Goal: Task Accomplishment & Management: Use online tool/utility

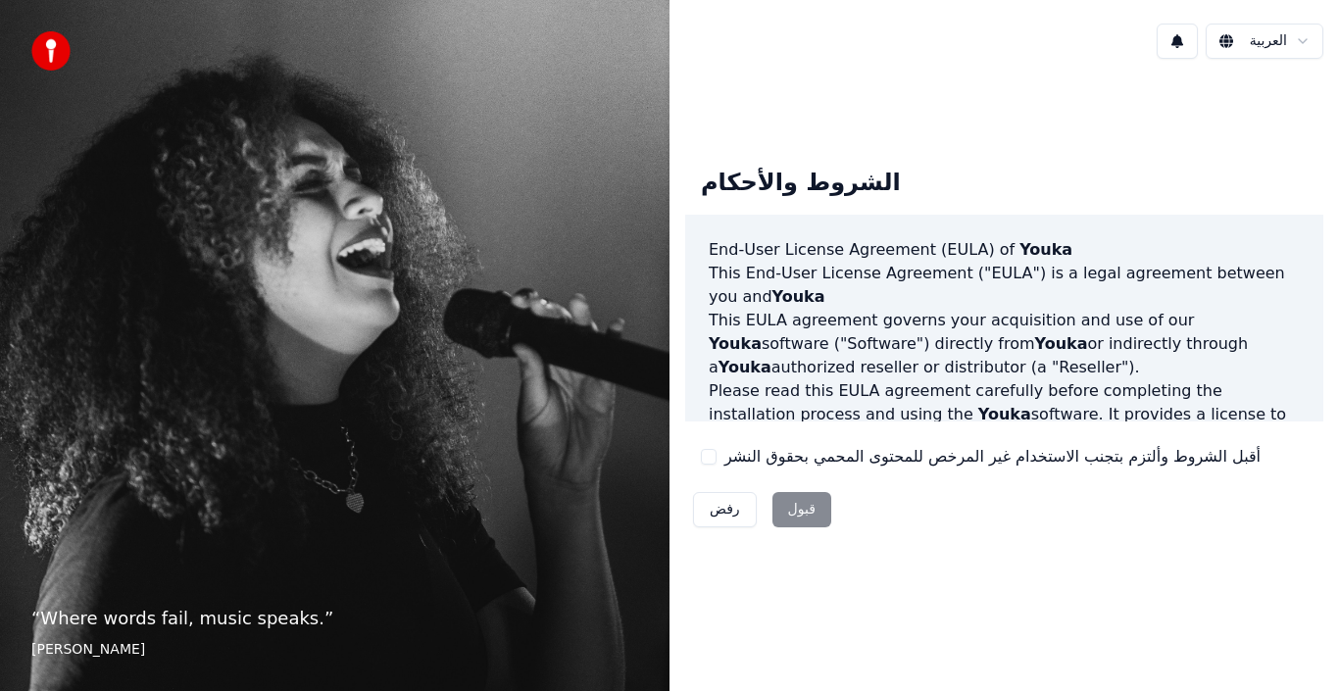
click at [1294, 39] on html "“ Where words fail, music speaks. ” [PERSON_NAME] العربية الشروط والأحكام End-U…" at bounding box center [669, 345] width 1339 height 691
click at [1286, 44] on html "“ Where words fail, music speaks. ” [PERSON_NAME] العربية الشروط والأحكام End-U…" at bounding box center [669, 345] width 1339 height 691
click at [808, 507] on div "رفض قبول" at bounding box center [762, 509] width 154 height 51
click at [815, 511] on div "رفض قبول" at bounding box center [762, 509] width 154 height 51
click at [1065, 446] on label "أقبل الشروط وألتزم بتجنب الاستخدام غير المرخص للمحتوى المحمي بحقوق النشر" at bounding box center [993, 457] width 536 height 24
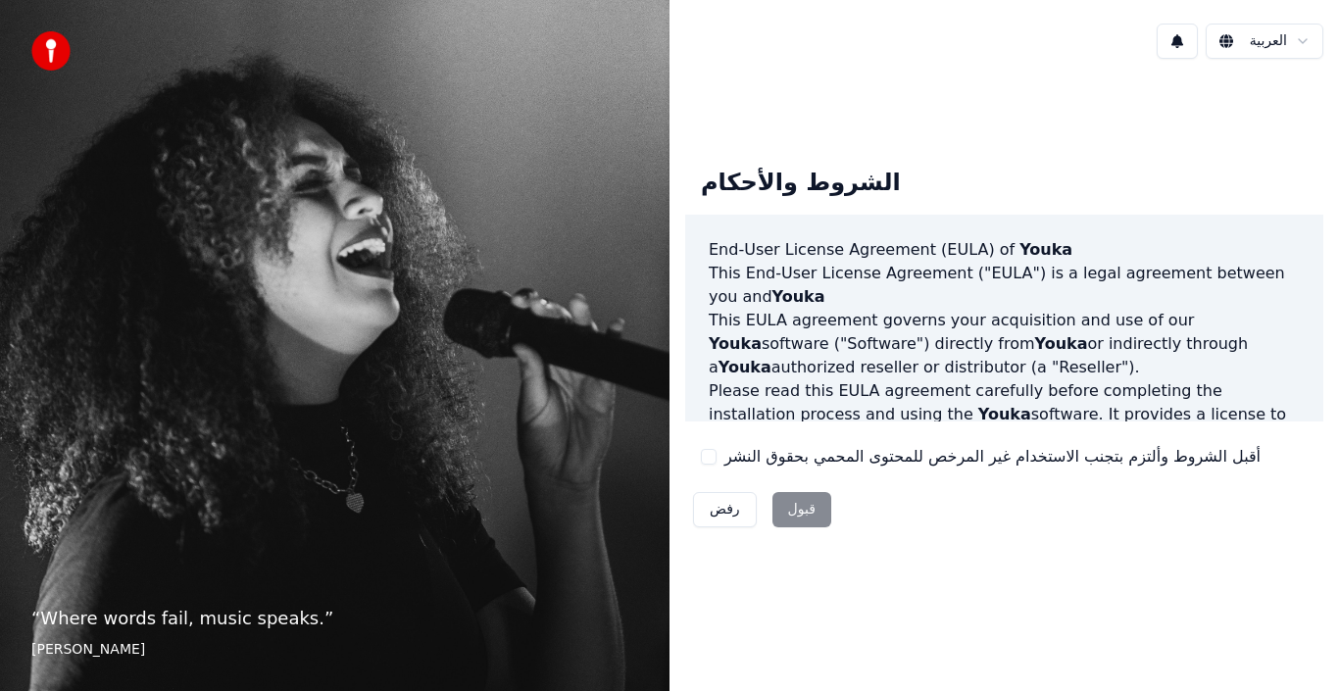
click at [717, 449] on button "أقبل الشروط وألتزم بتجنب الاستخدام غير المرخص للمحتوى المحمي بحقوق النشر" at bounding box center [709, 457] width 16 height 16
click at [1063, 445] on label "أقبل الشروط وألتزم بتجنب الاستخدام غير المرخص للمحتوى المحمي بحقوق النشر" at bounding box center [993, 457] width 536 height 24
click at [717, 449] on button "أقبل الشروط وألتزم بتجنب الاستخدام غير المرخص للمحتوى المحمي بحقوق النشر" at bounding box center [709, 457] width 16 height 16
click at [1063, 445] on label "أقبل الشروط وألتزم بتجنب الاستخدام غير المرخص للمحتوى المحمي بحقوق النشر" at bounding box center [993, 457] width 536 height 24
click at [717, 449] on button "أقبل الشروط وألتزم بتجنب الاستخدام غير المرخص للمحتوى المحمي بحقوق النشر" at bounding box center [709, 457] width 16 height 16
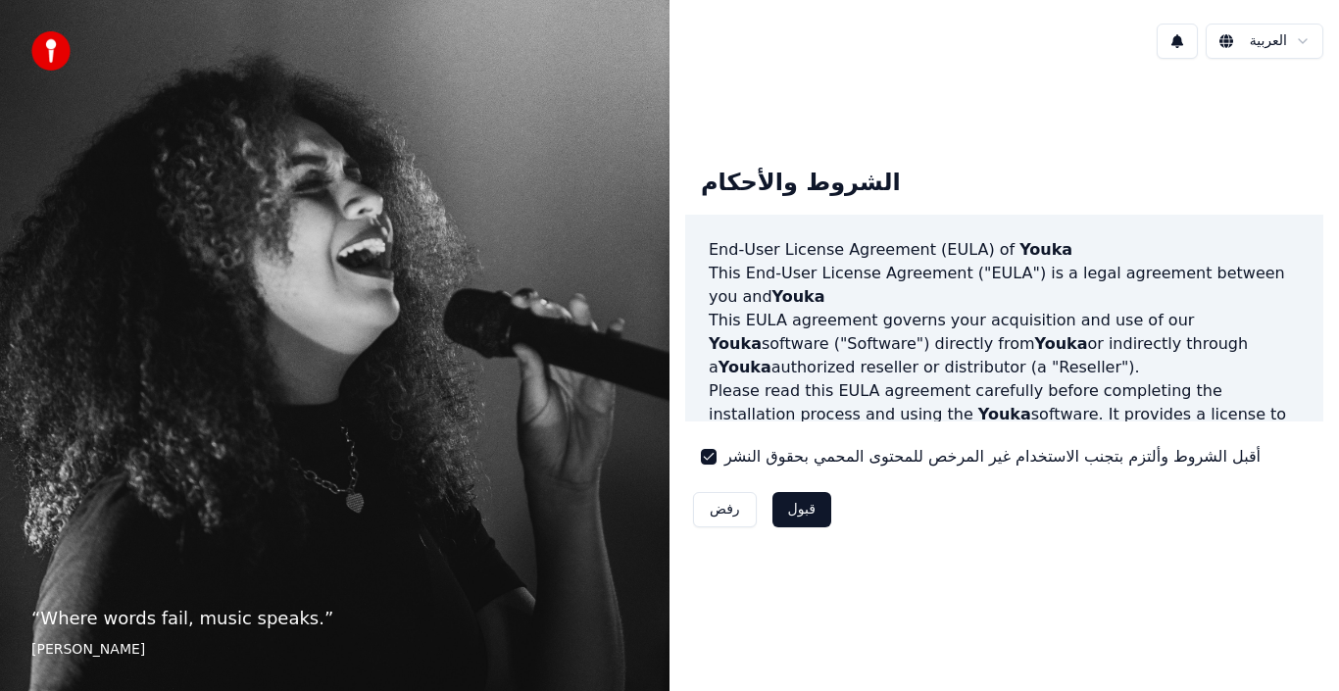
click at [799, 517] on button "قبول" at bounding box center [802, 509] width 59 height 35
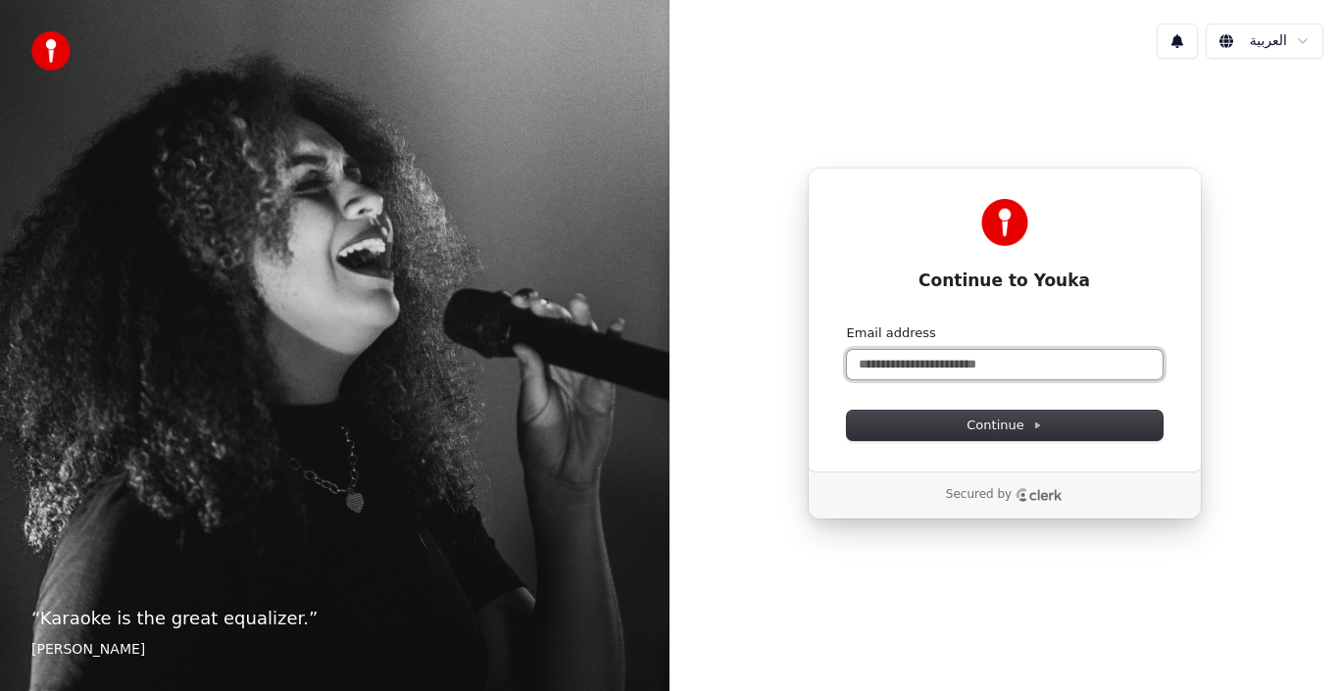
click at [1073, 374] on input "Email address" at bounding box center [1005, 364] width 316 height 29
click at [1002, 375] on input "Email address" at bounding box center [1005, 364] width 316 height 29
type input "*"
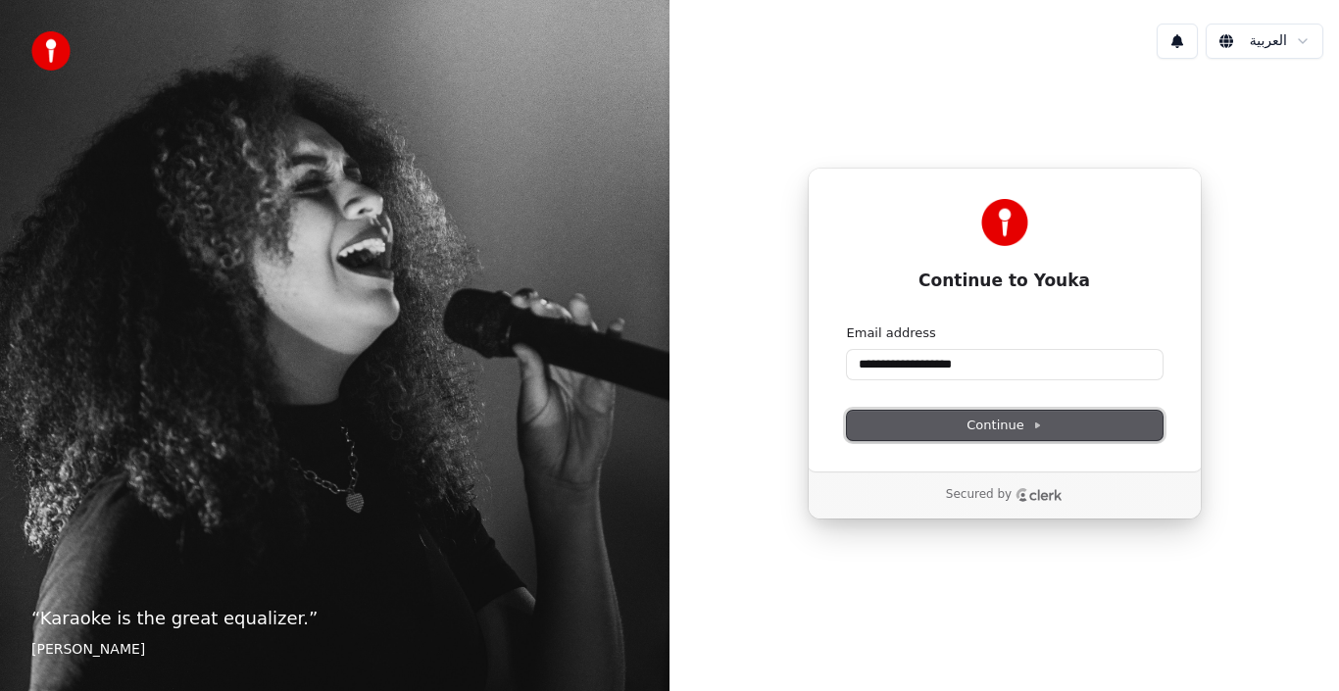
click at [1005, 419] on span "Continue" at bounding box center [1004, 426] width 75 height 18
type input "**********"
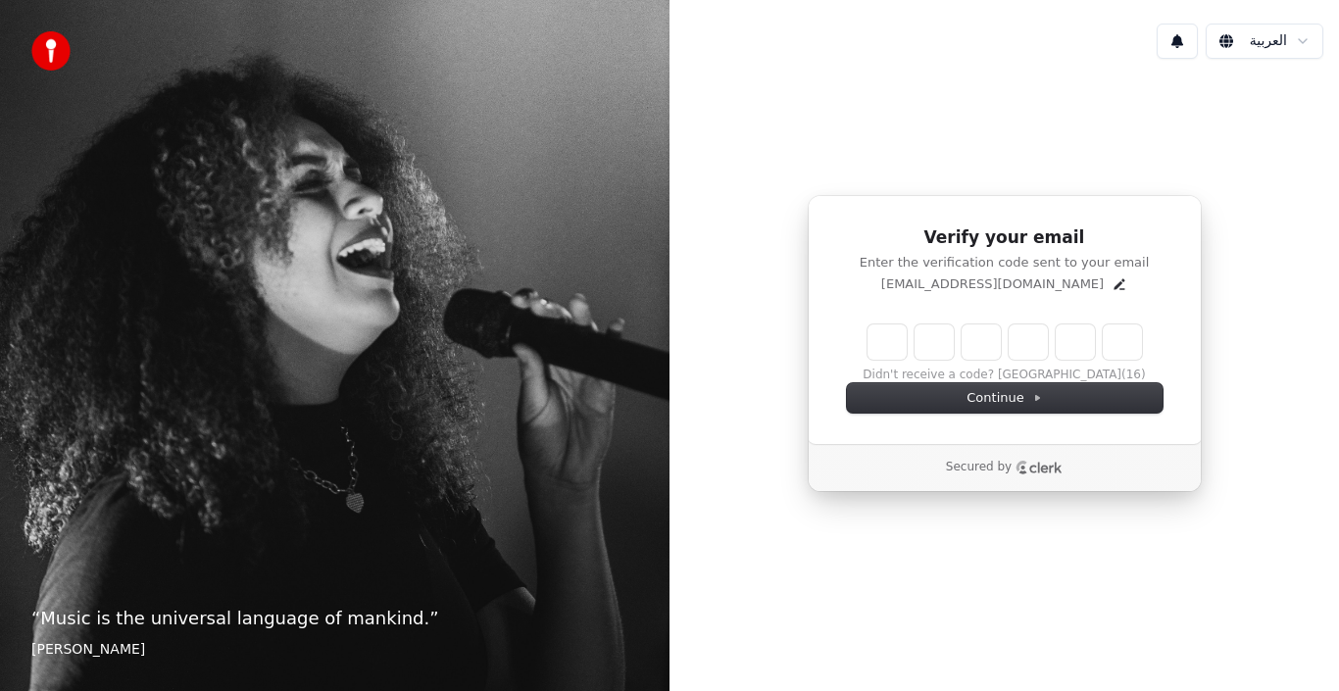
click at [735, 3] on div "العربية Verify your email Enter the verification code sent to your email alimn1…" at bounding box center [1005, 345] width 670 height 691
click at [892, 339] on input "Enter verification code" at bounding box center [1005, 342] width 275 height 35
type input "******"
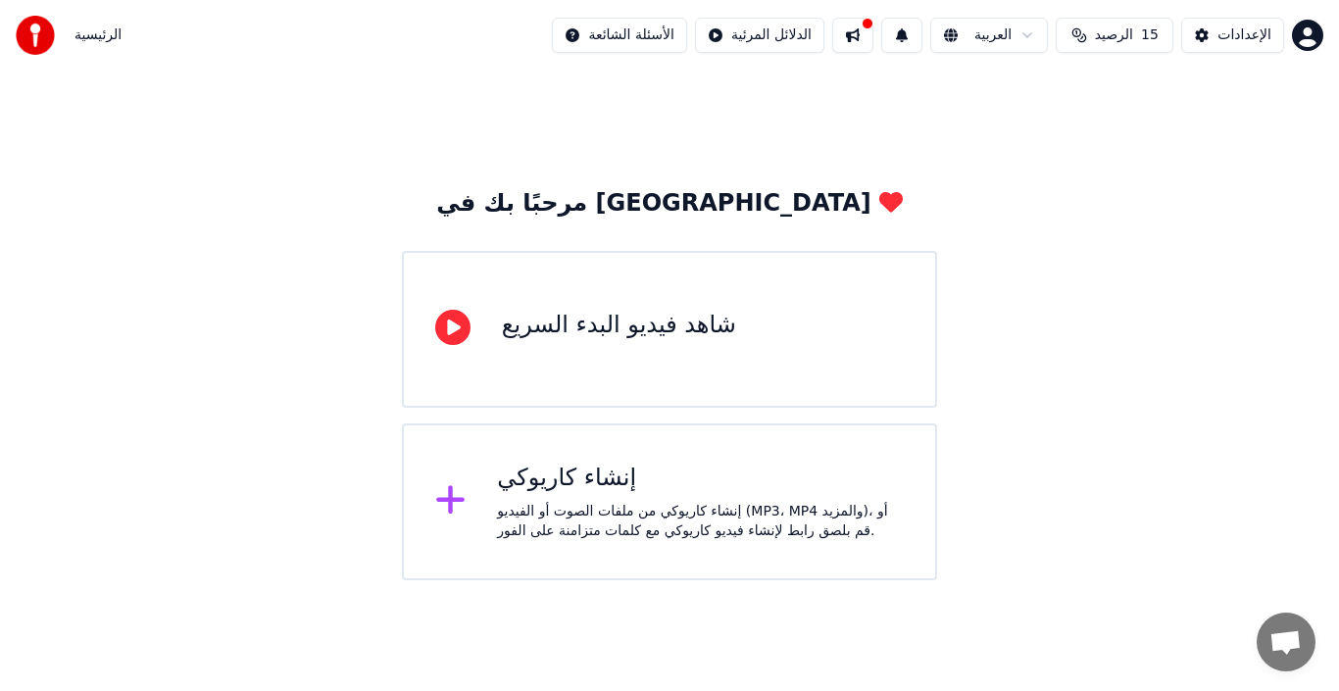
click at [479, 513] on div at bounding box center [458, 501] width 47 height 39
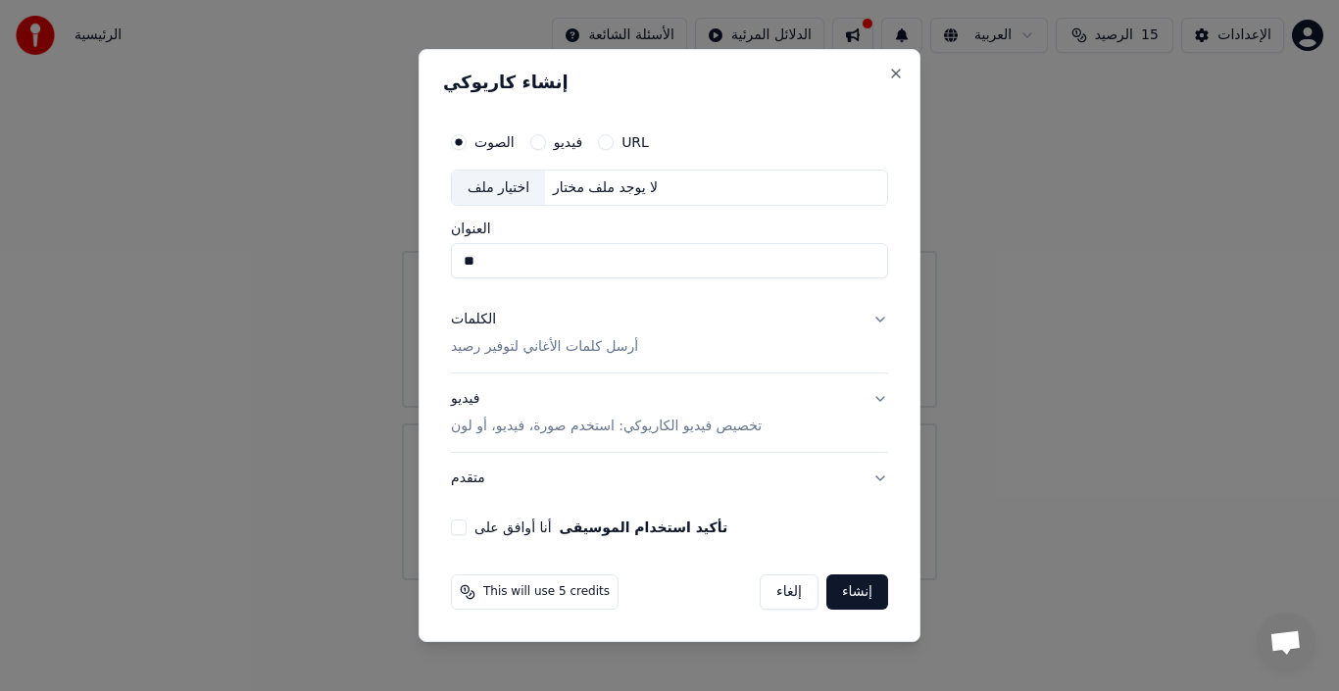
type input "*"
type input "**********"
click at [621, 346] on p "أرسل كلمات الأغاني لتوفير رصيد" at bounding box center [544, 348] width 187 height 20
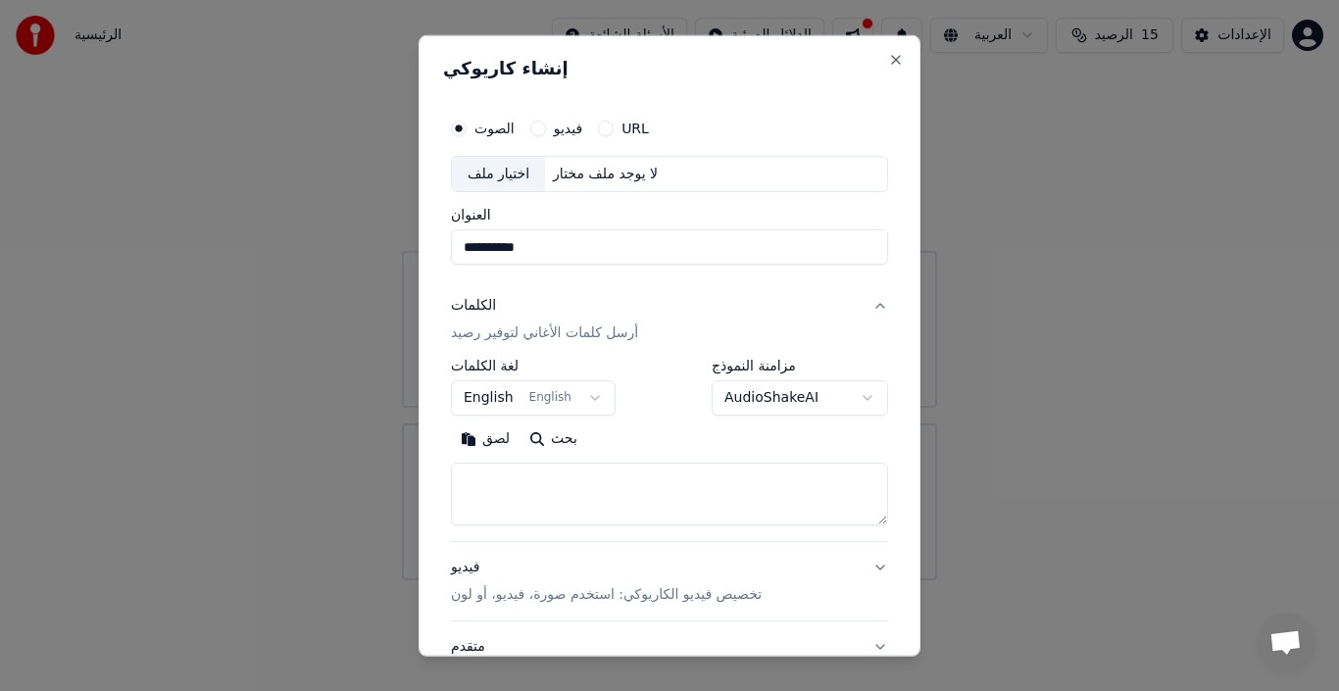
click at [700, 502] on textarea at bounding box center [669, 494] width 437 height 63
click at [472, 399] on button "English English" at bounding box center [533, 397] width 165 height 35
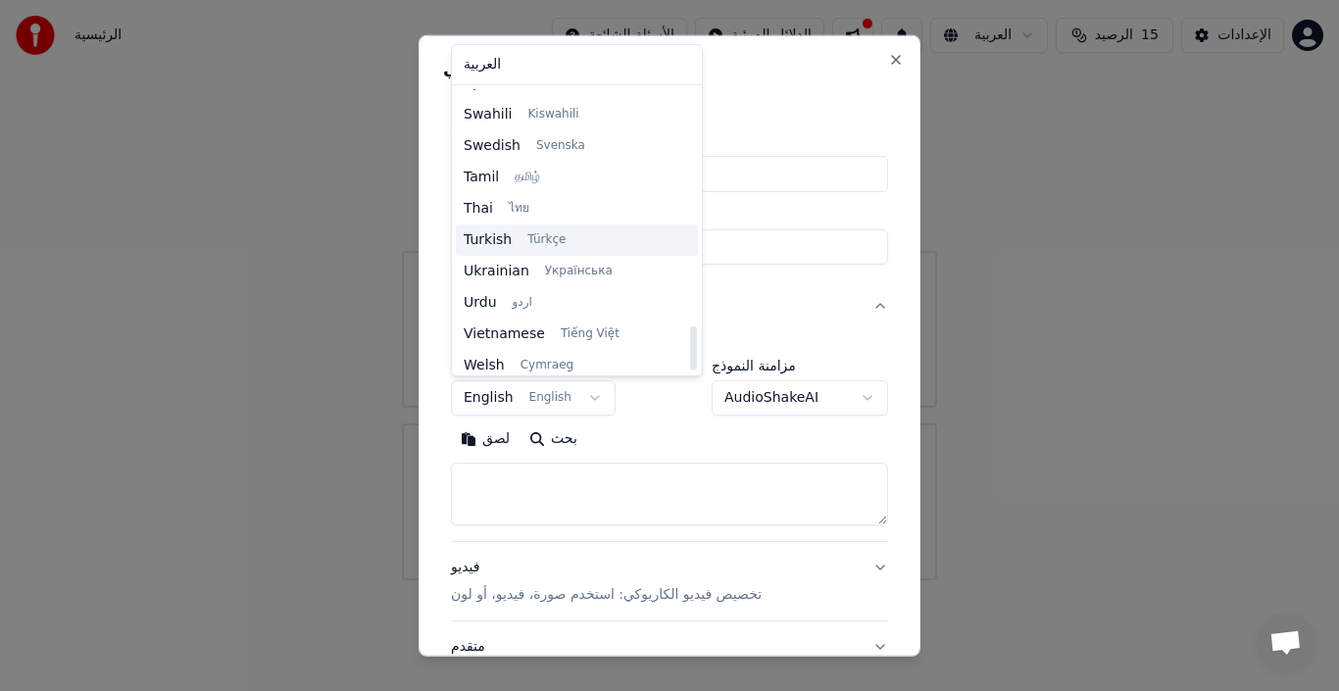
scroll to position [1505, 0]
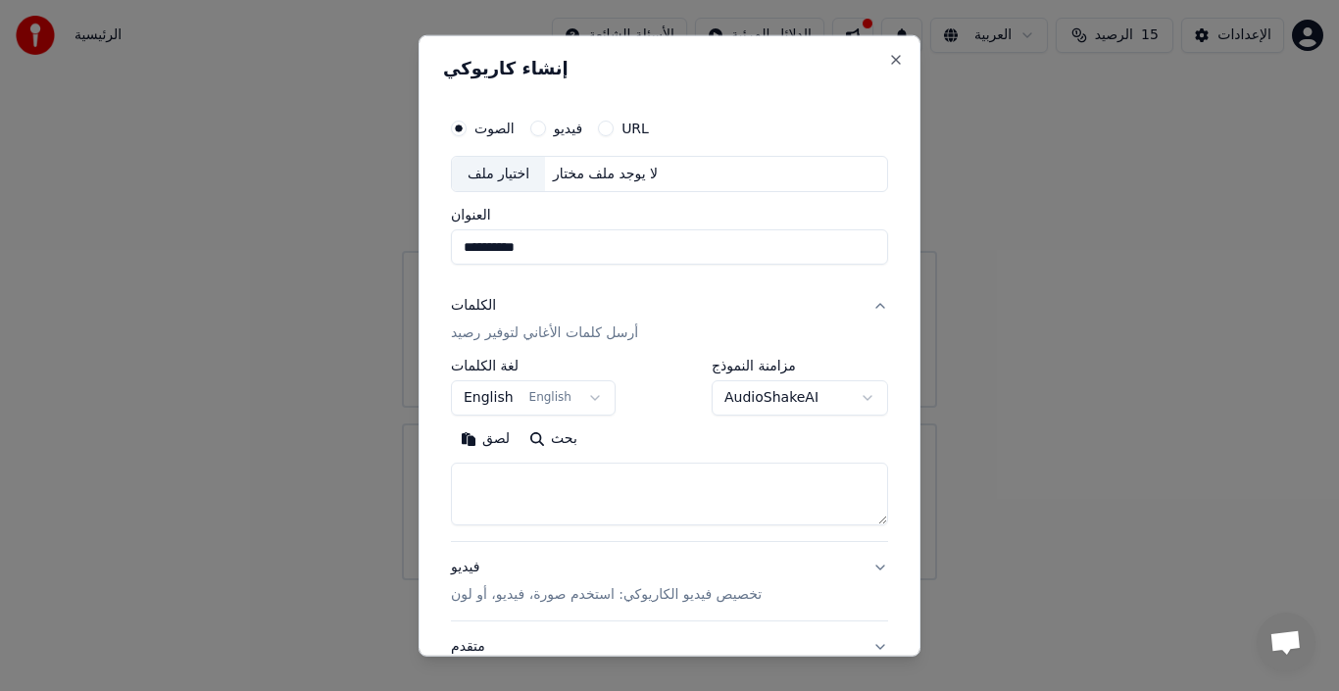
click at [550, 405] on body "**********" at bounding box center [669, 290] width 1339 height 580
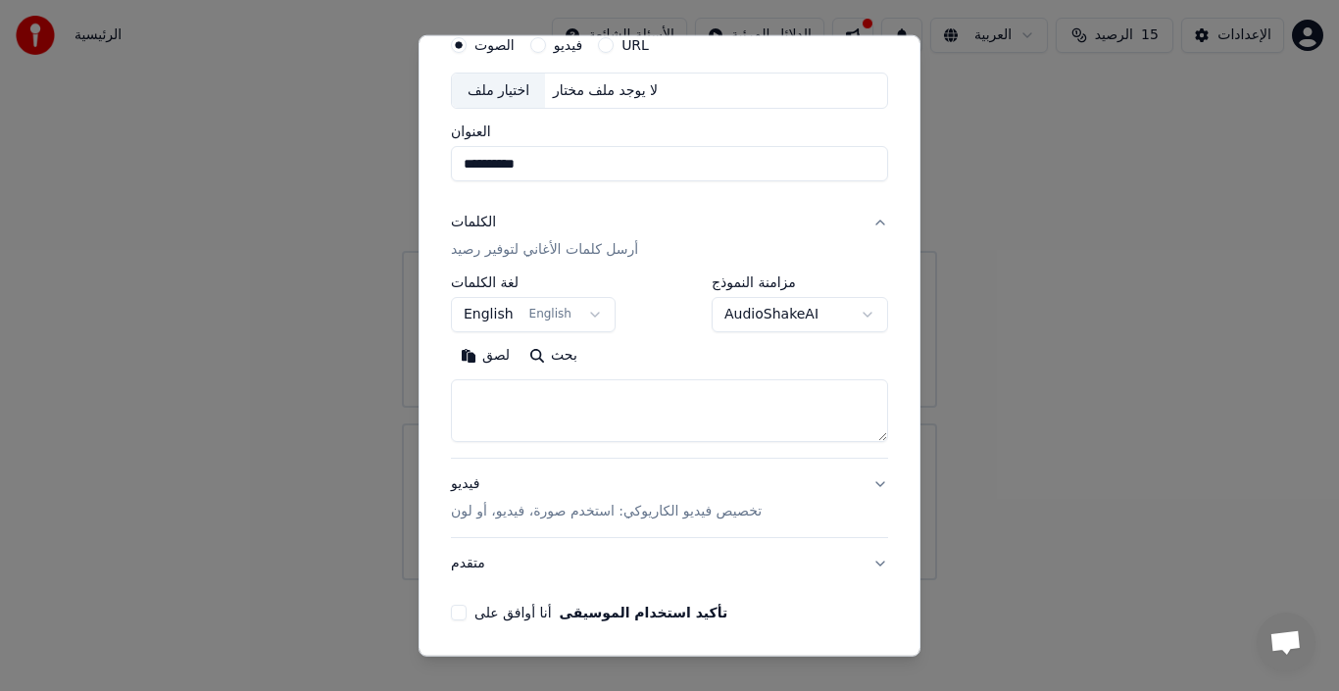
scroll to position [154, 0]
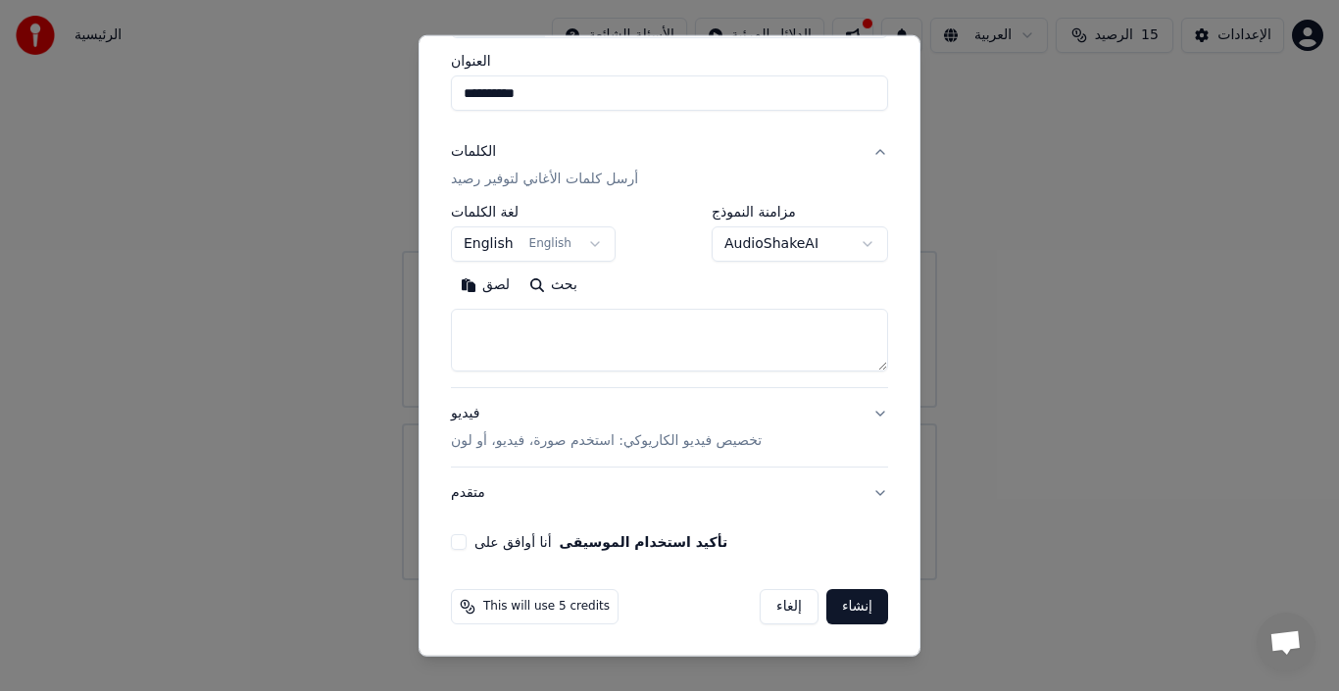
click at [858, 607] on button "إنشاء" at bounding box center [858, 606] width 62 height 35
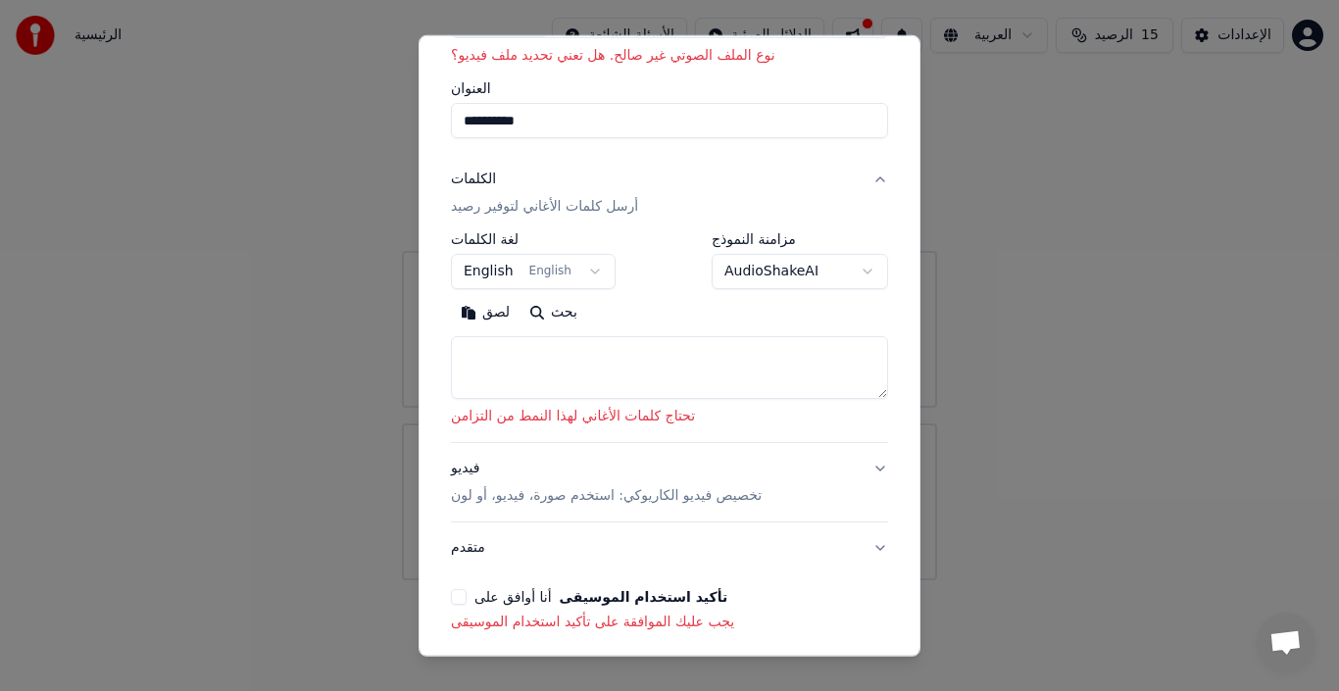
click at [723, 374] on textarea at bounding box center [669, 367] width 437 height 63
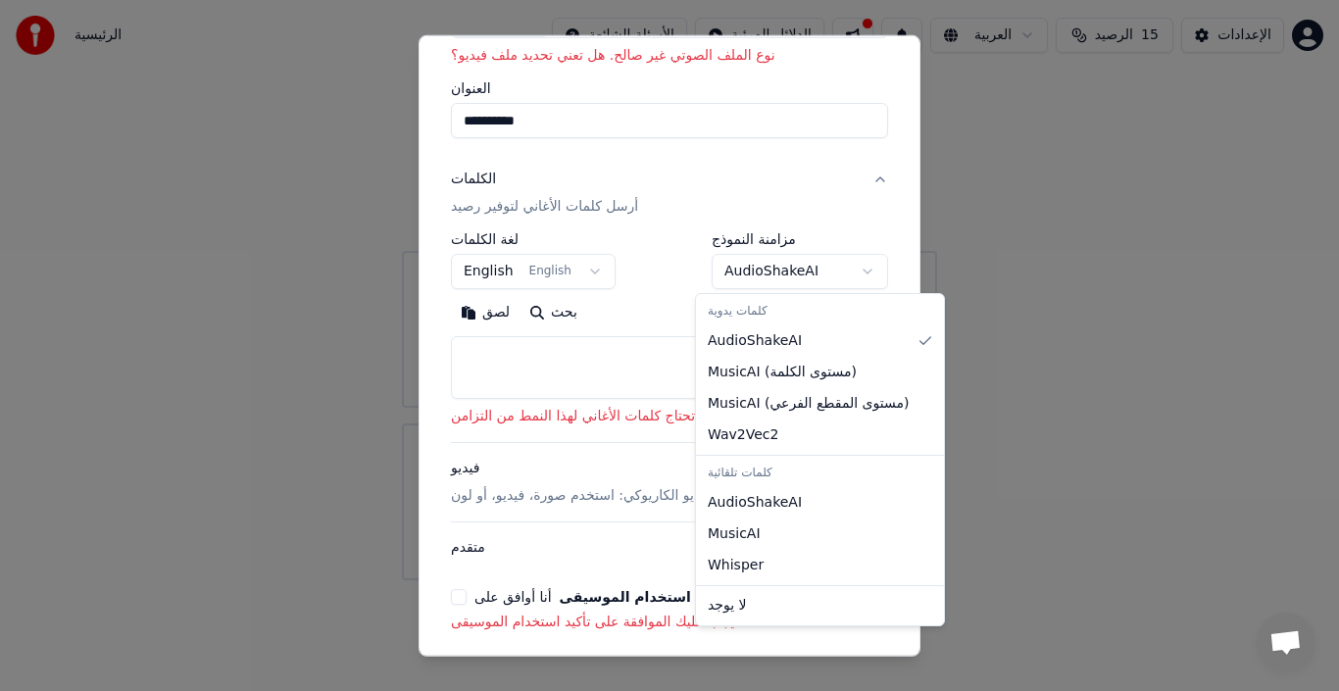
click at [767, 274] on body "**********" at bounding box center [669, 290] width 1339 height 580
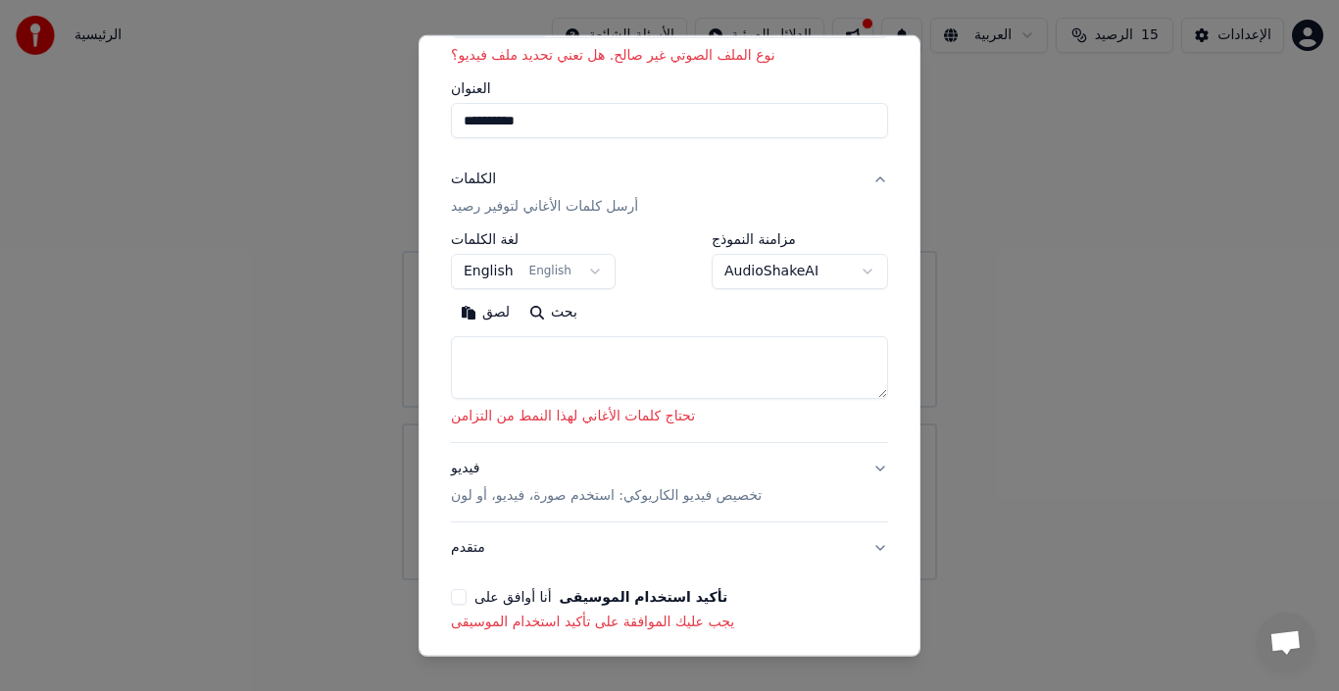
click at [767, 274] on body "**********" at bounding box center [669, 290] width 1339 height 580
click at [663, 382] on textarea at bounding box center [669, 367] width 437 height 63
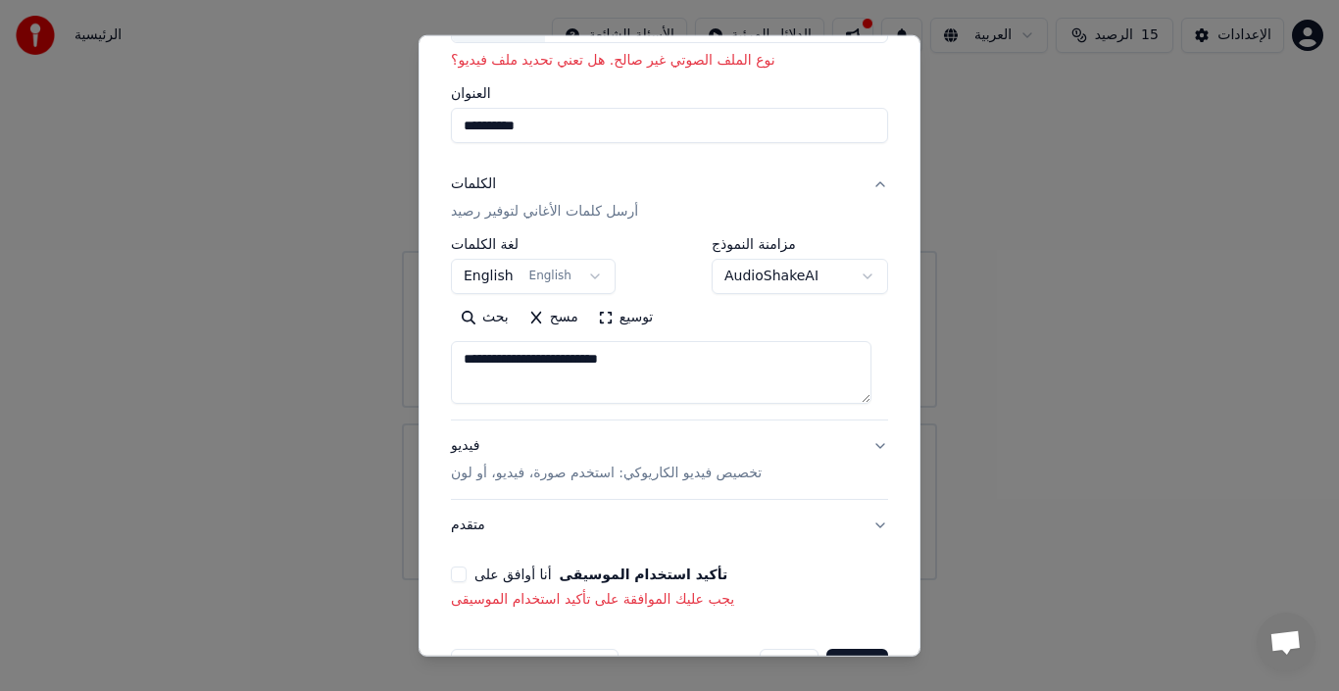
scroll to position [209, 0]
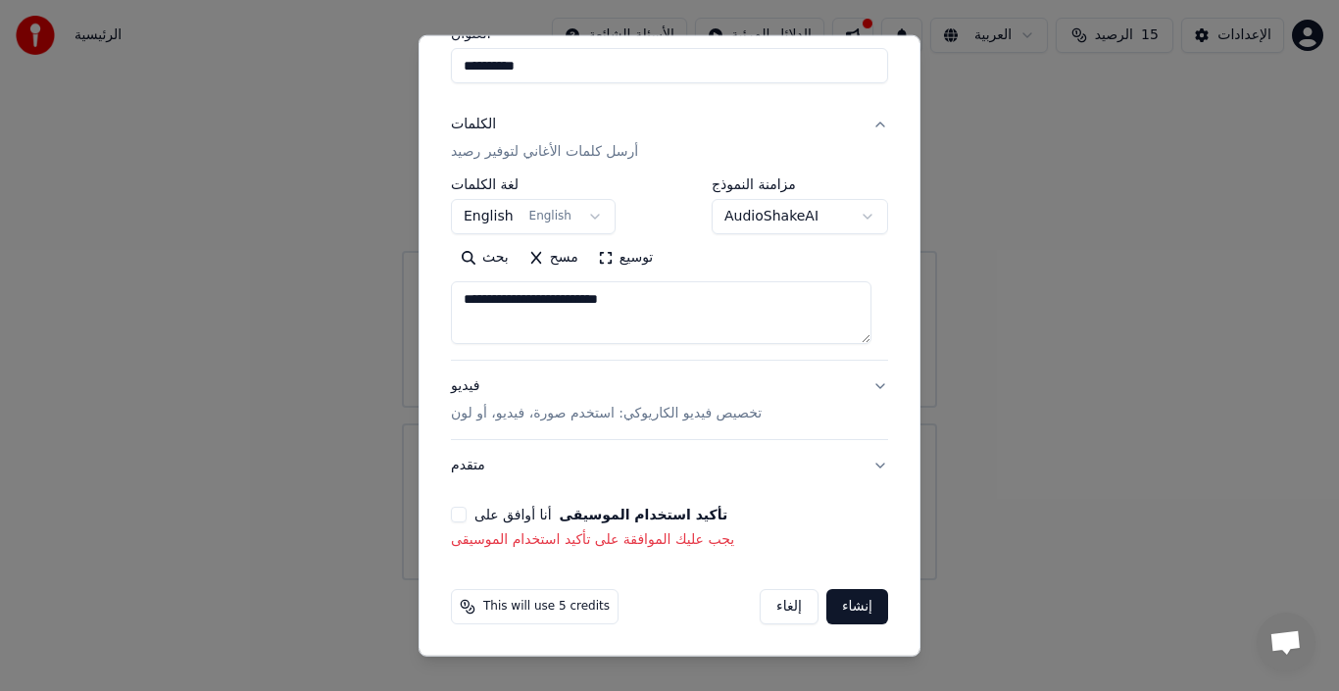
type textarea "**********"
click at [852, 603] on button "إنشاء" at bounding box center [858, 606] width 62 height 35
select select "**"
click at [852, 603] on button "إنشاء" at bounding box center [858, 606] width 62 height 35
click at [714, 412] on p "تخصيص فيديو الكاريوكي: استخدم صورة، فيديو، أو لون" at bounding box center [606, 414] width 311 height 20
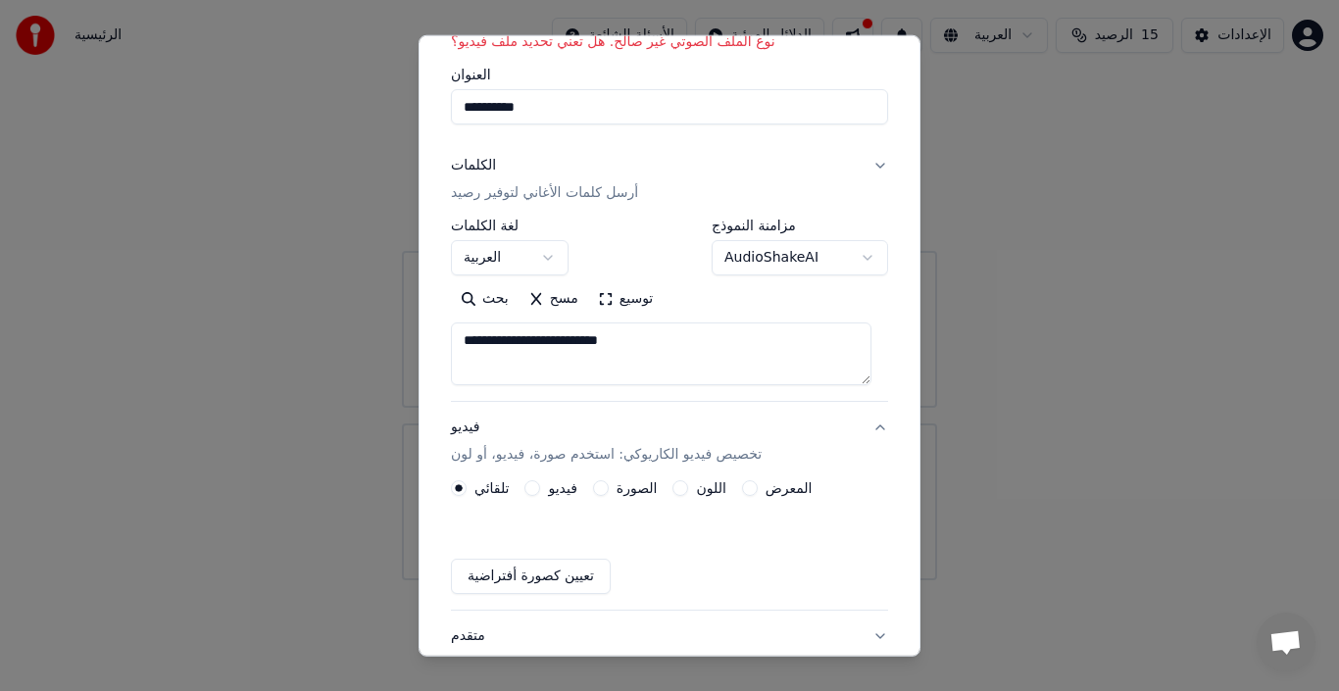
scroll to position [156, 0]
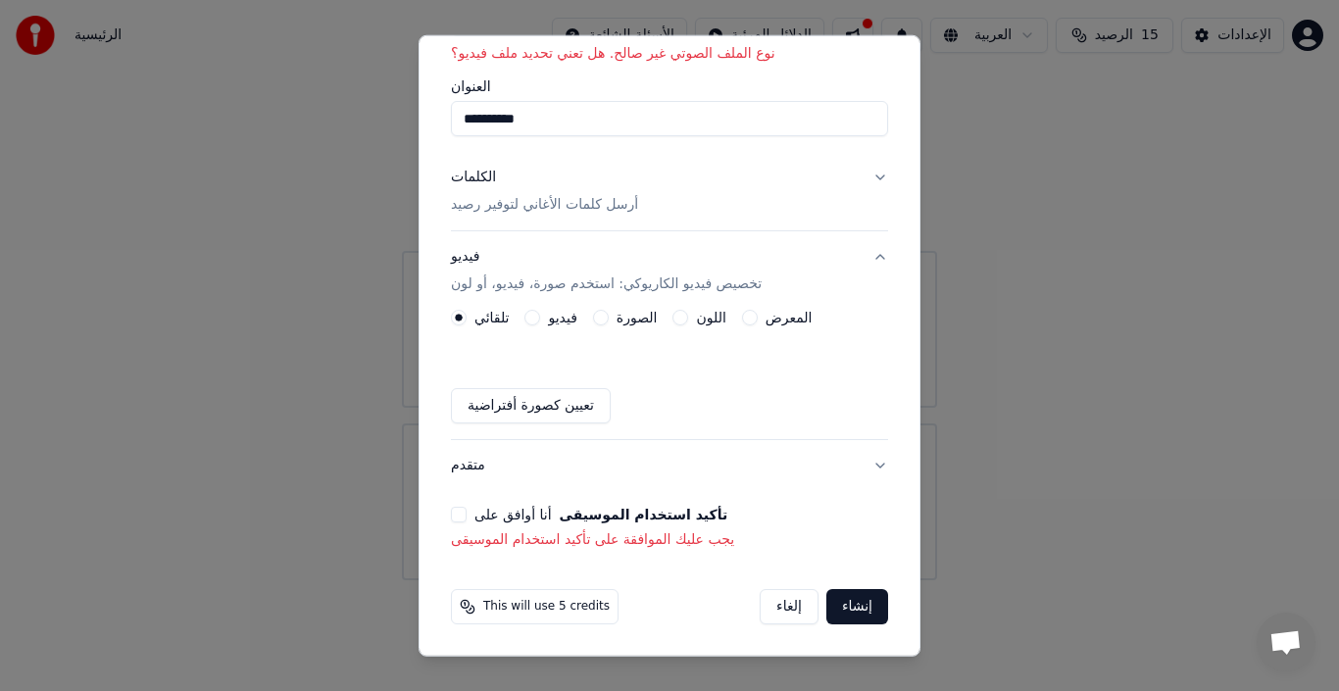
click at [581, 318] on div "تلقائي فيديو الصورة اللون المعرض" at bounding box center [631, 318] width 361 height 16
click at [800, 318] on label "المعرض" at bounding box center [789, 318] width 47 height 14
click at [758, 318] on button "المعرض" at bounding box center [750, 318] width 16 height 16
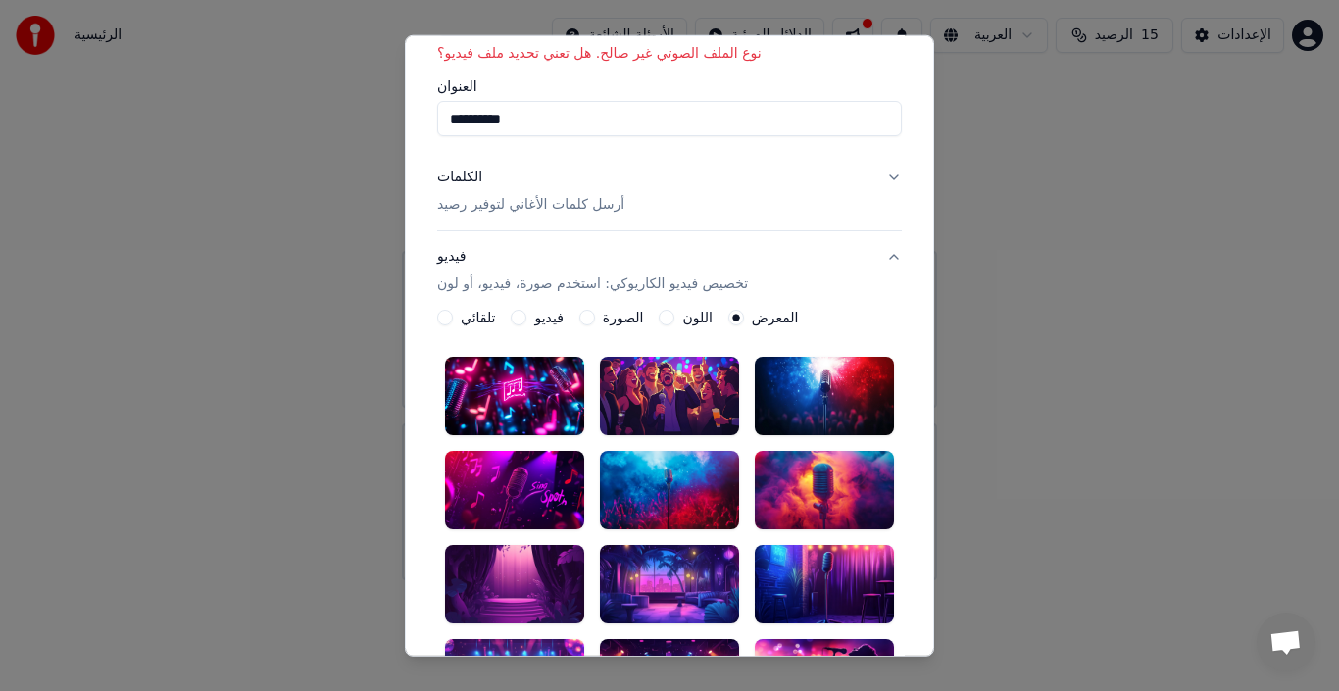
click at [525, 497] on div at bounding box center [514, 490] width 139 height 78
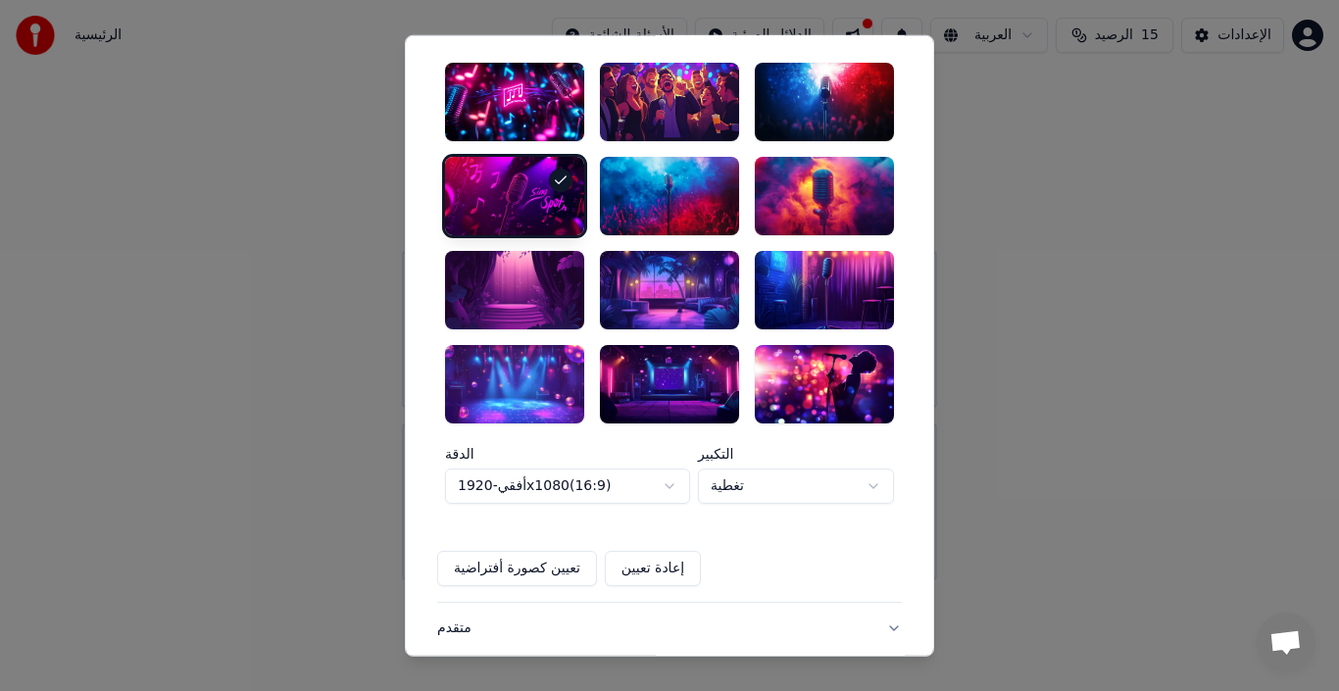
scroll to position [612, 0]
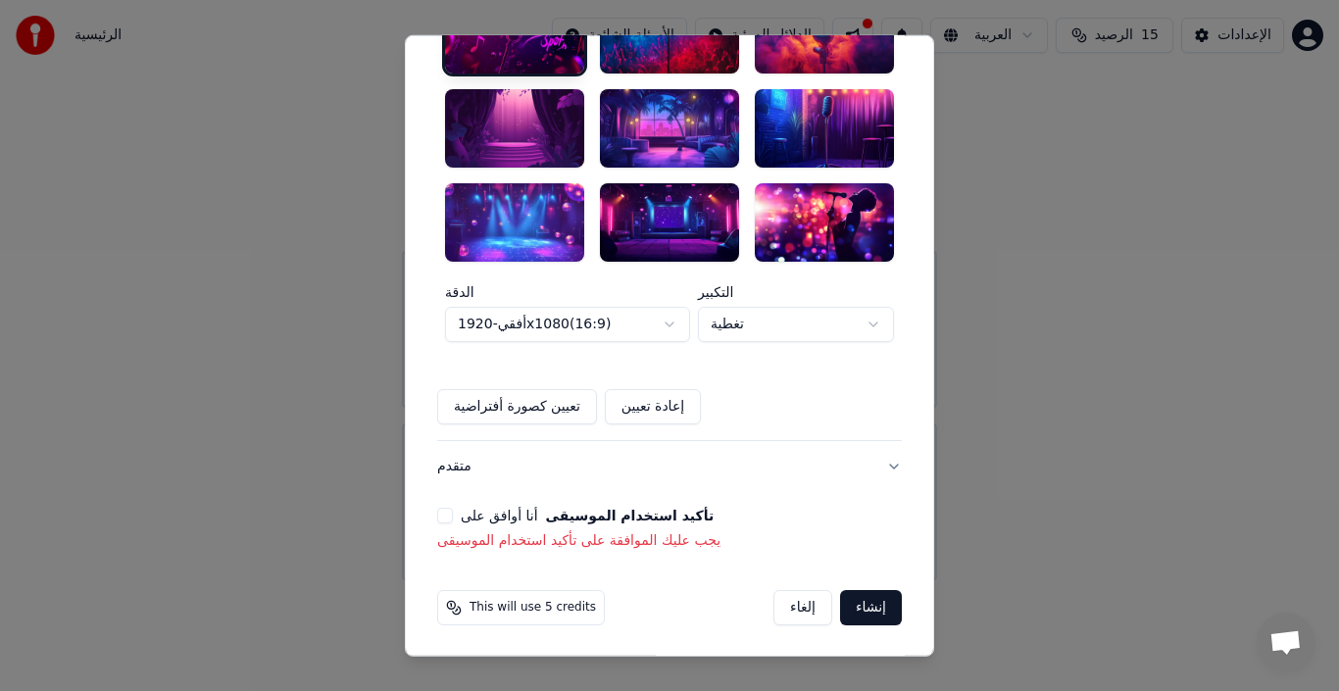
click at [859, 613] on button "إنشاء" at bounding box center [871, 607] width 62 height 35
click at [876, 602] on button "إنشاء" at bounding box center [871, 607] width 62 height 35
click at [760, 544] on p "يجب عليك الموافقة على تأكيد استخدام الموسيقى" at bounding box center [669, 541] width 465 height 20
drag, startPoint x: 657, startPoint y: 533, endPoint x: 613, endPoint y: 542, distance: 45.0
click at [627, 539] on p "يجب عليك الموافقة على تأكيد استخدام الموسيقى" at bounding box center [669, 541] width 465 height 20
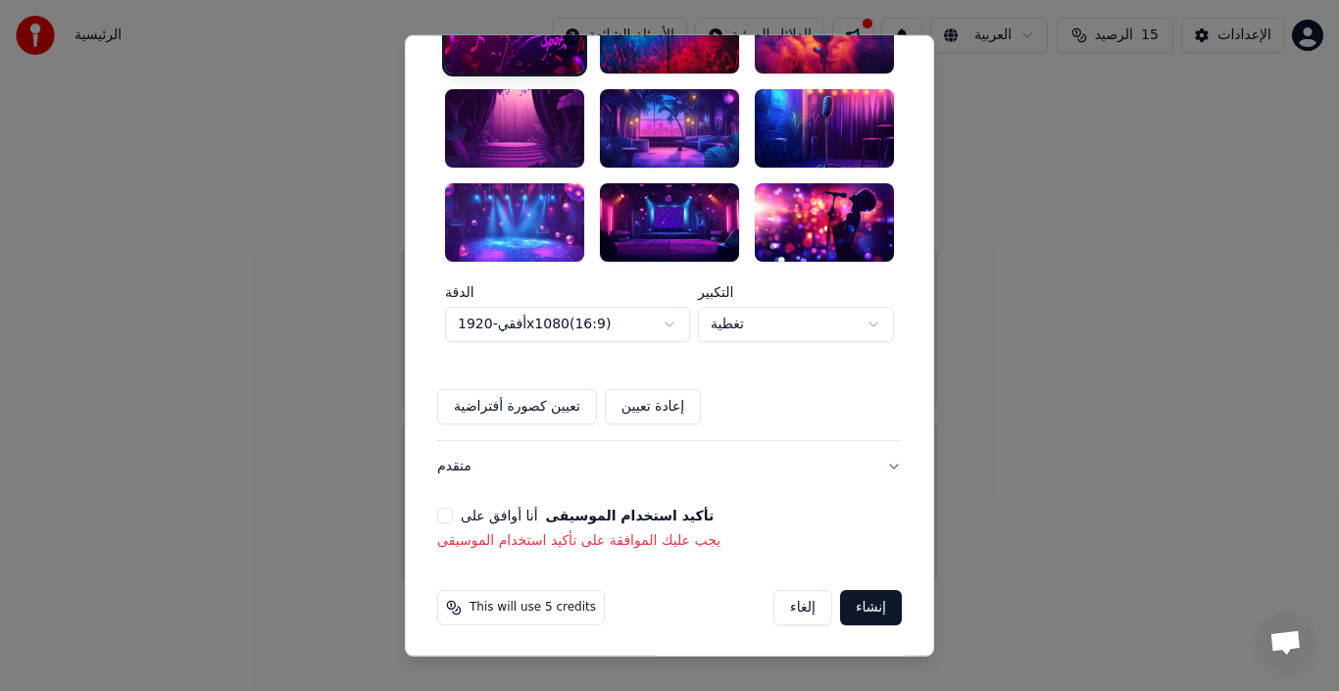
drag, startPoint x: 561, startPoint y: 542, endPoint x: 541, endPoint y: 542, distance: 19.6
click at [559, 542] on p "يجب عليك الموافقة على تأكيد استخدام الموسيقى" at bounding box center [669, 541] width 465 height 20
drag, startPoint x: 868, startPoint y: 530, endPoint x: 760, endPoint y: 492, distance: 114.4
click at [842, 524] on div "أنا أوافق على تأكيد استخدام الموسيقى يجب عليك الموافقة على تأكيد استخدام الموسي…" at bounding box center [669, 529] width 465 height 43
click at [893, 463] on button "متقدم" at bounding box center [669, 466] width 465 height 51
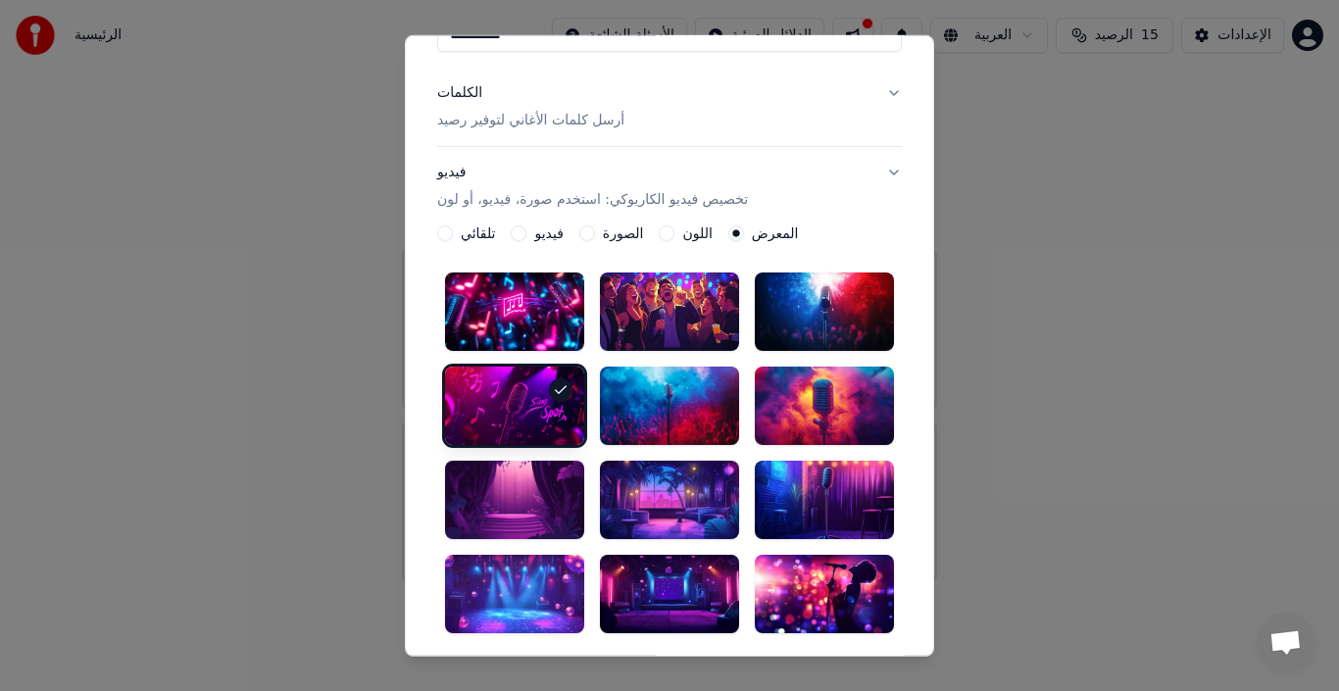
scroll to position [99, 0]
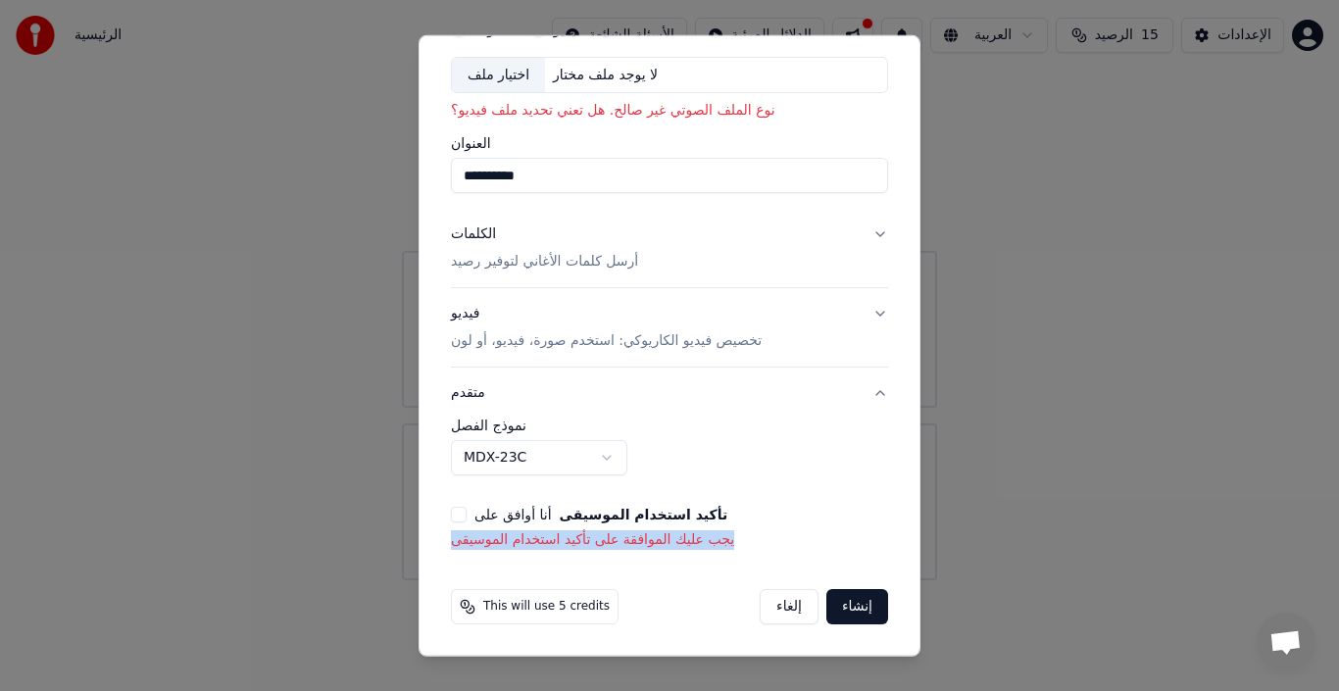
click at [629, 545] on p "يجب عليك الموافقة على تأكيد استخدام الموسيقى" at bounding box center [669, 540] width 437 height 20
click at [624, 543] on p "يجب عليك الموافقة على تأكيد استخدام الموسيقى" at bounding box center [669, 540] width 437 height 20
click at [462, 515] on button "أنا أوافق على تأكيد استخدام الموسيقى" at bounding box center [459, 515] width 16 height 16
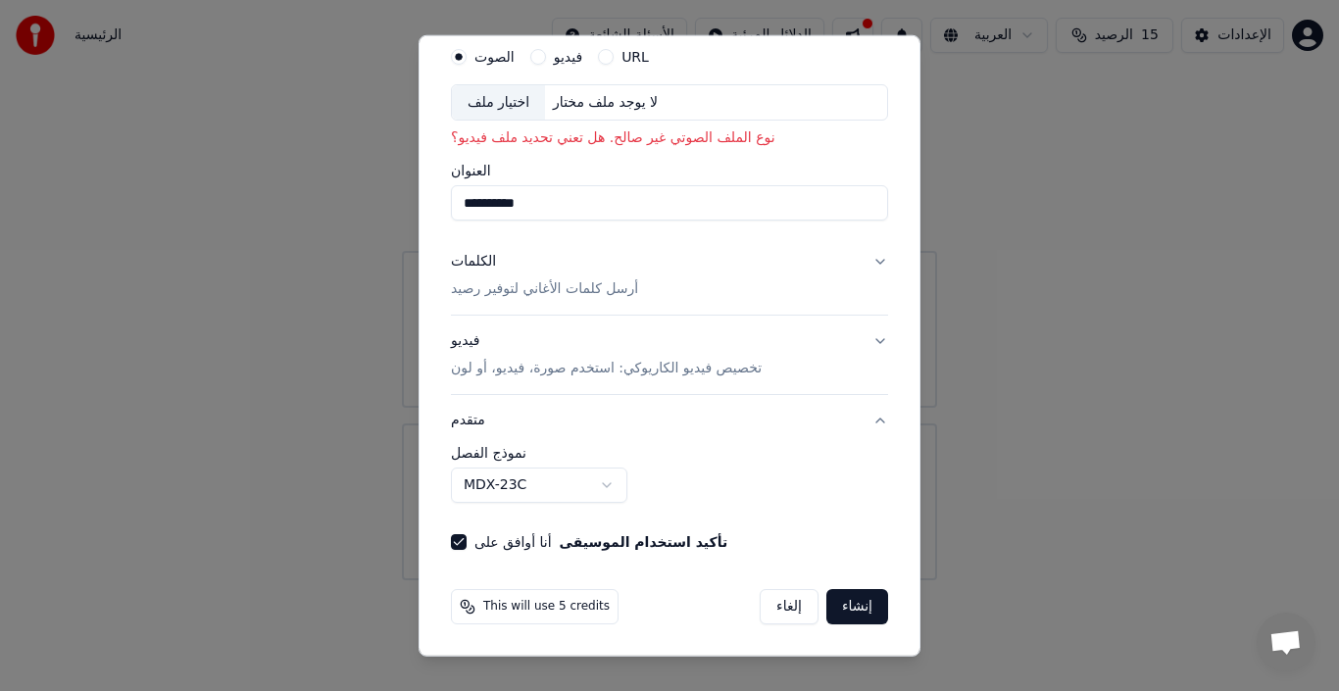
click at [861, 599] on button "إنشاء" at bounding box center [858, 606] width 62 height 35
click at [847, 605] on button "إنشاء" at bounding box center [858, 606] width 62 height 35
click at [849, 608] on button "إنشاء" at bounding box center [858, 606] width 62 height 35
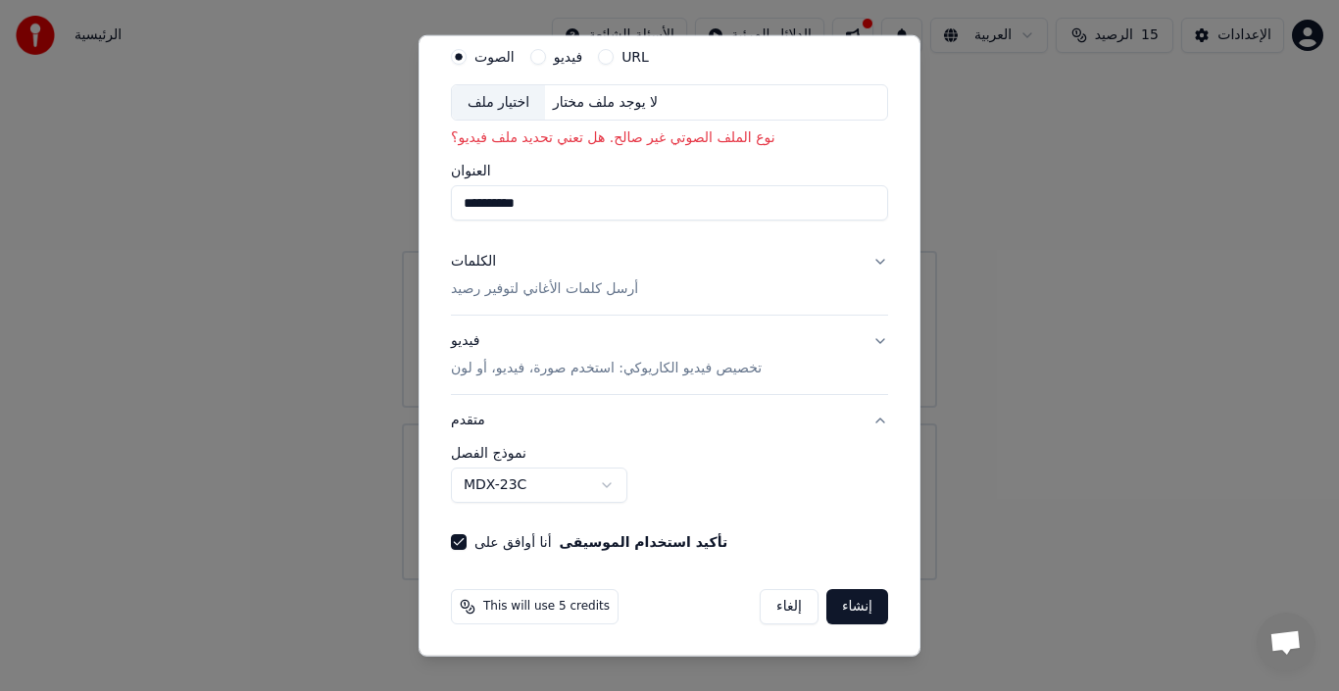
click at [849, 608] on button "إنشاء" at bounding box center [858, 606] width 62 height 35
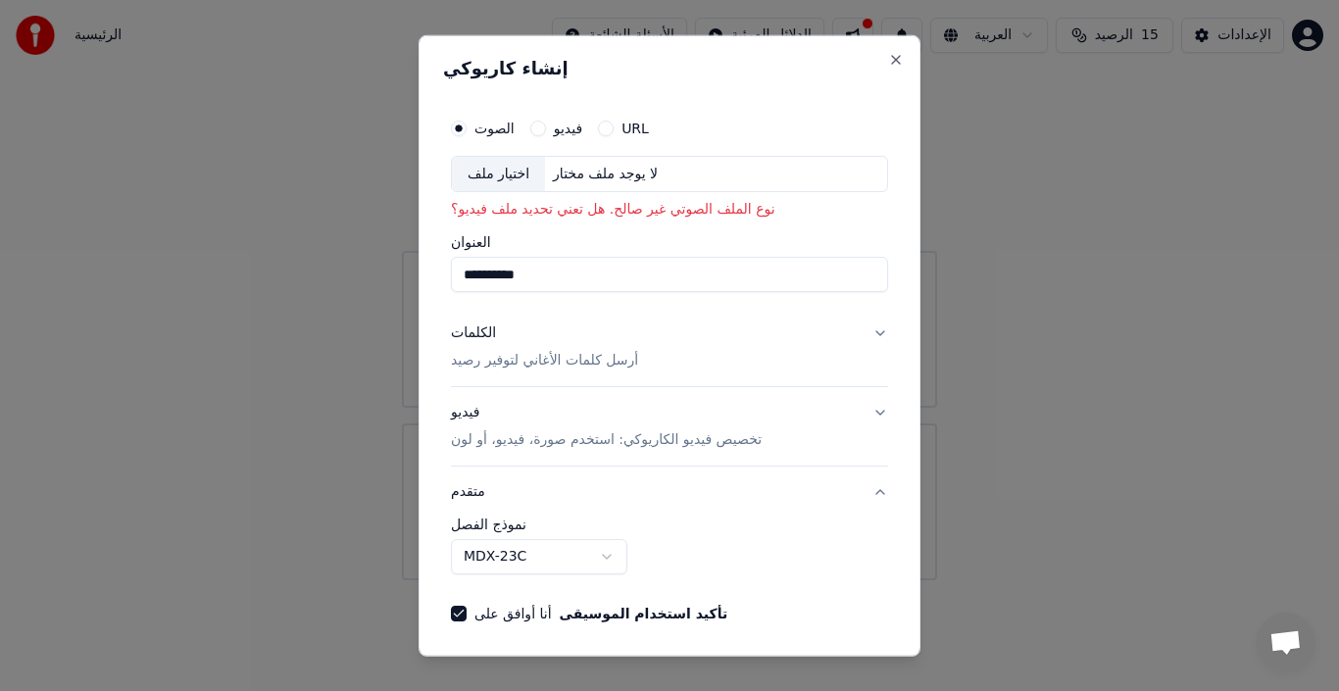
click at [460, 126] on circle "button" at bounding box center [459, 128] width 7 height 7
click at [525, 176] on div "اختيار ملف" at bounding box center [498, 173] width 93 height 35
click at [888, 52] on button "Close" at bounding box center [896, 59] width 16 height 16
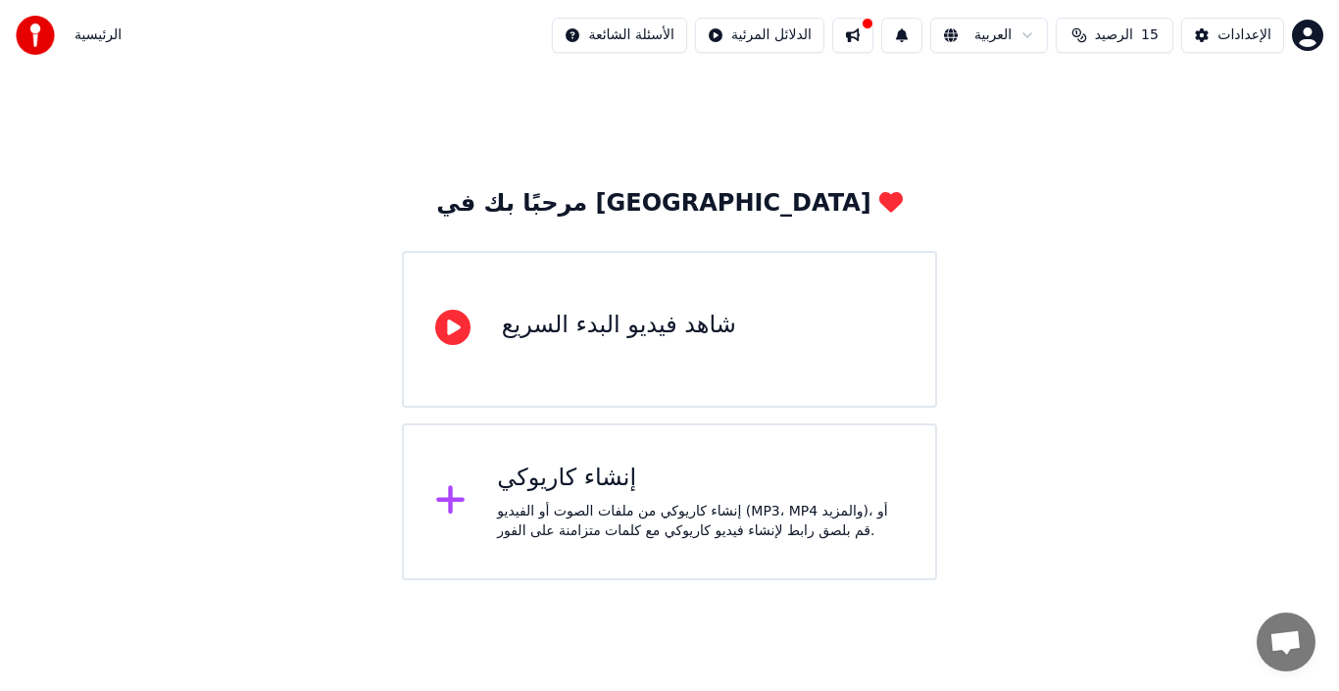
drag, startPoint x: 688, startPoint y: 209, endPoint x: 649, endPoint y: 231, distance: 45.2
click at [687, 209] on div "مرحبًا بك في [GEOGRAPHIC_DATA]" at bounding box center [669, 203] width 466 height 31
click at [446, 333] on icon at bounding box center [452, 327] width 35 height 35
